Goal: Task Accomplishment & Management: Manage account settings

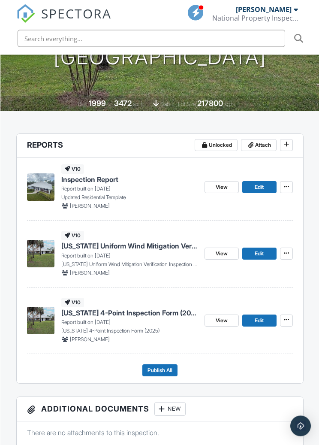
scroll to position [178, 0]
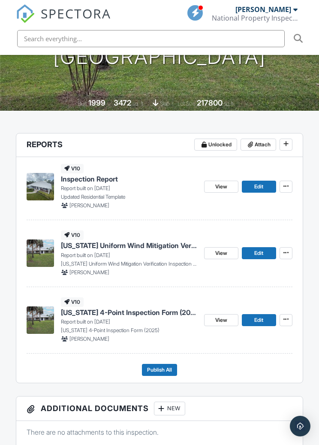
click at [286, 252] on icon at bounding box center [285, 252] width 5 height 6
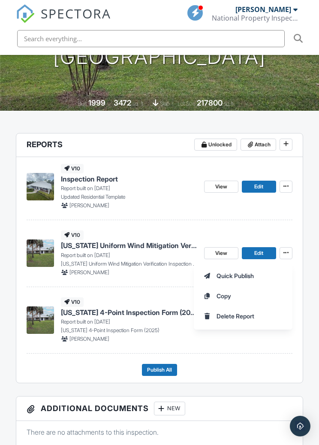
click at [249, 320] on span "Delete Report" at bounding box center [235, 315] width 38 height 9
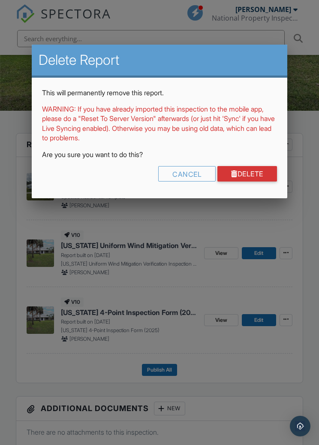
click at [261, 176] on link "Delete" at bounding box center [247, 173] width 60 height 15
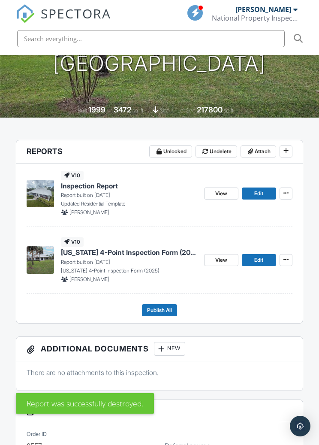
scroll to position [172, 0]
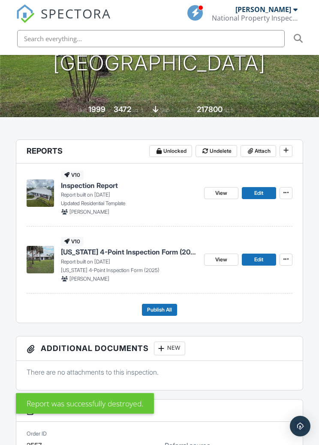
click at [291, 259] on button at bounding box center [285, 259] width 13 height 12
click at [247, 326] on span "Delete Report" at bounding box center [235, 322] width 38 height 9
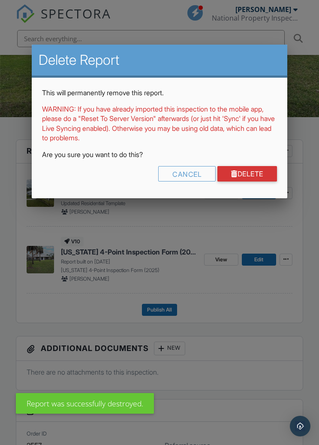
click at [265, 176] on link "Delete" at bounding box center [247, 173] width 60 height 15
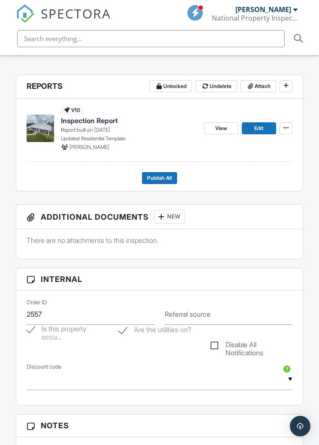
scroll to position [235, 0]
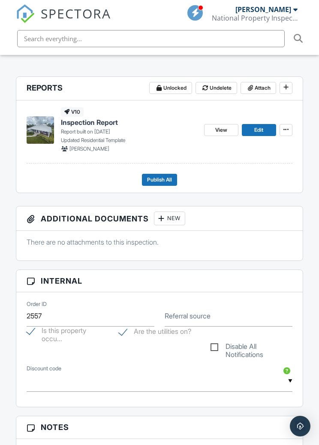
click at [270, 129] on link "Edit" at bounding box center [259, 130] width 34 height 12
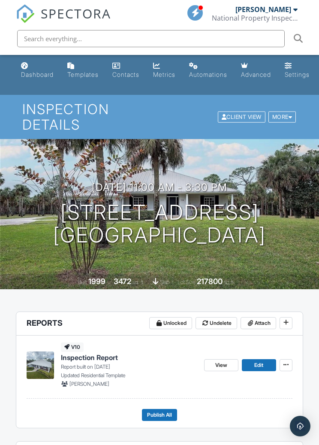
scroll to position [48, 0]
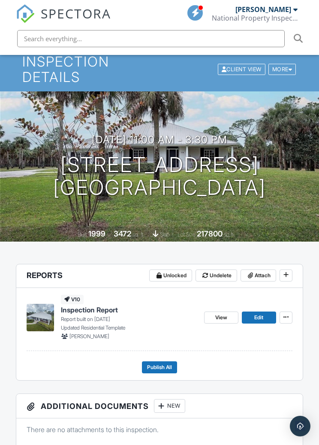
click at [167, 364] on span "Publish All" at bounding box center [159, 367] width 25 height 9
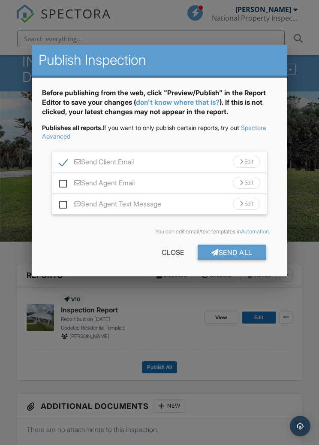
click at [63, 180] on label "Send Agent Email" at bounding box center [96, 184] width 75 height 11
click at [63, 180] on input "Send Agent Email" at bounding box center [62, 179] width 6 height 6
checkbox input "true"
click at [229, 256] on div "Send All" at bounding box center [232, 251] width 69 height 15
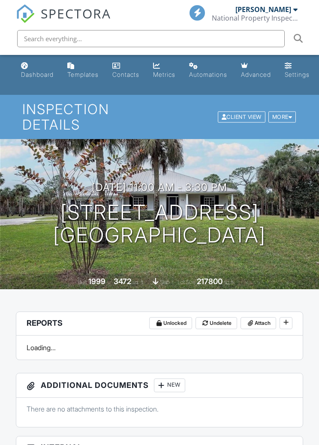
scroll to position [48, 0]
